Goal: Transaction & Acquisition: Download file/media

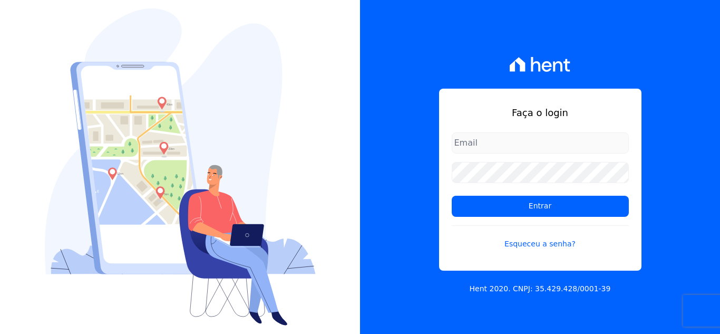
click at [520, 143] on input "email" at bounding box center [540, 142] width 177 height 21
type input "[PERSON_NAME][EMAIL_ADDRESS][PERSON_NAME][DOMAIN_NAME]"
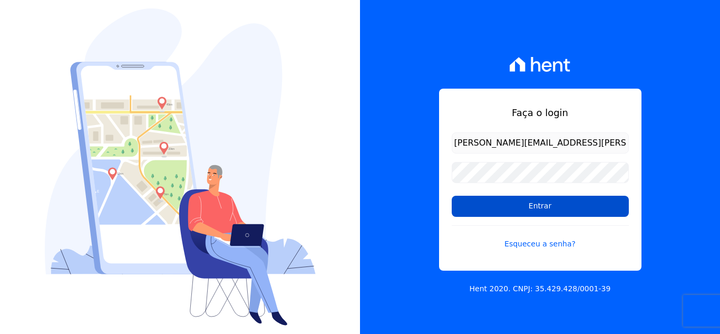
click at [530, 207] on input "Entrar" at bounding box center [540, 206] width 177 height 21
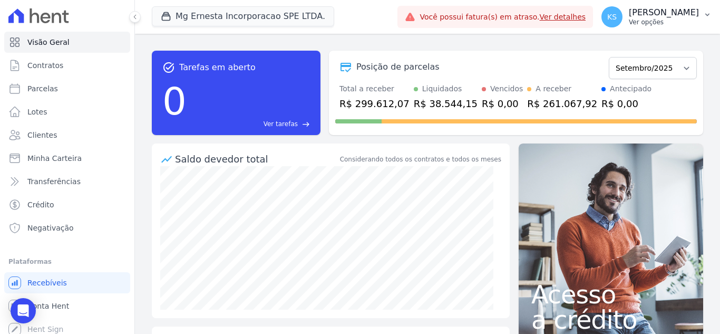
click at [682, 14] on p "[PERSON_NAME]" at bounding box center [664, 12] width 70 height 11
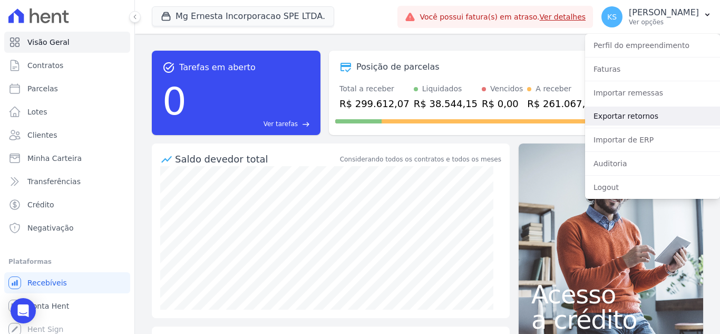
click at [622, 111] on link "Exportar retornos" at bounding box center [652, 116] width 135 height 19
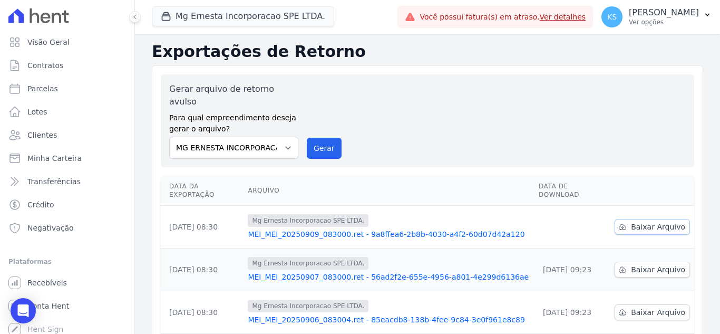
click at [655, 219] on link "Baixar Arquivo" at bounding box center [652, 227] width 75 height 16
click at [658, 17] on div "KS Kelly Silva Ver opções" at bounding box center [651, 16] width 98 height 21
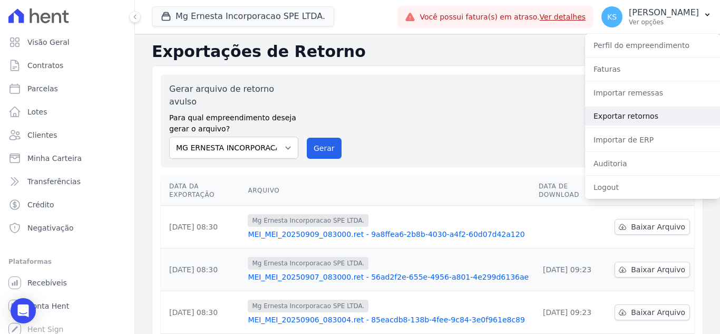
click at [618, 118] on link "Exportar retornos" at bounding box center [652, 116] width 135 height 19
